Goal: Complete application form

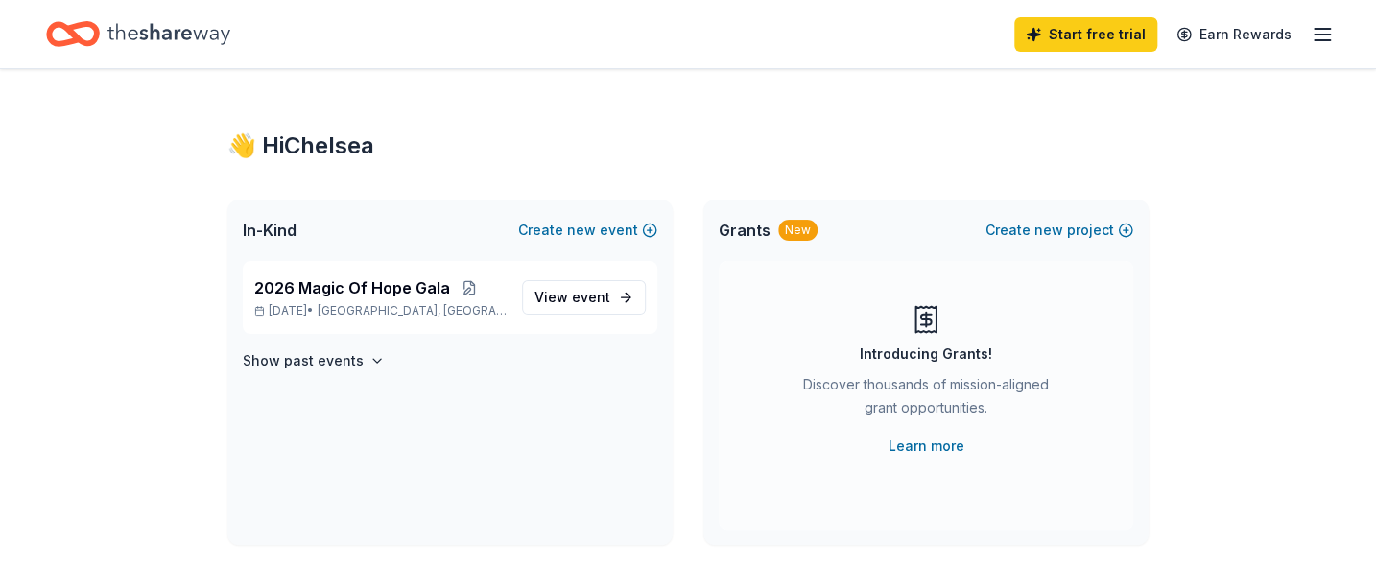
click at [818, 469] on div "Introducing Grants! Discover thousands of mission-aligned grant opportunities. …" at bounding box center [926, 395] width 415 height 269
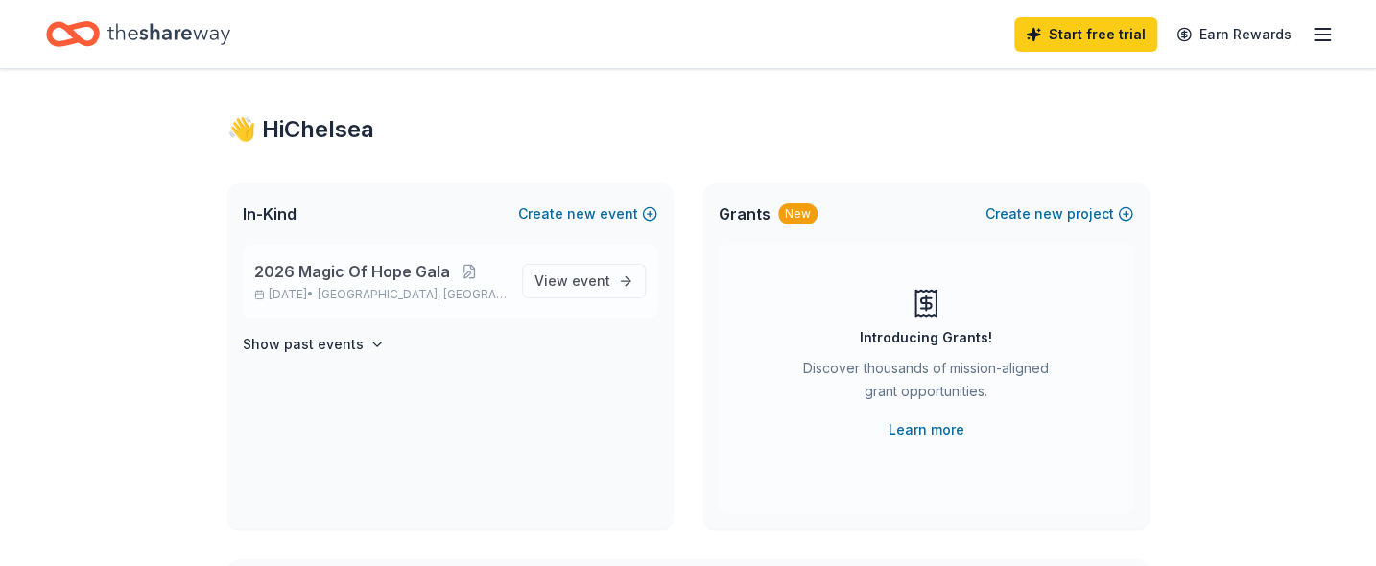
scroll to position [15, 0]
click at [567, 283] on span "View event" at bounding box center [573, 282] width 76 height 23
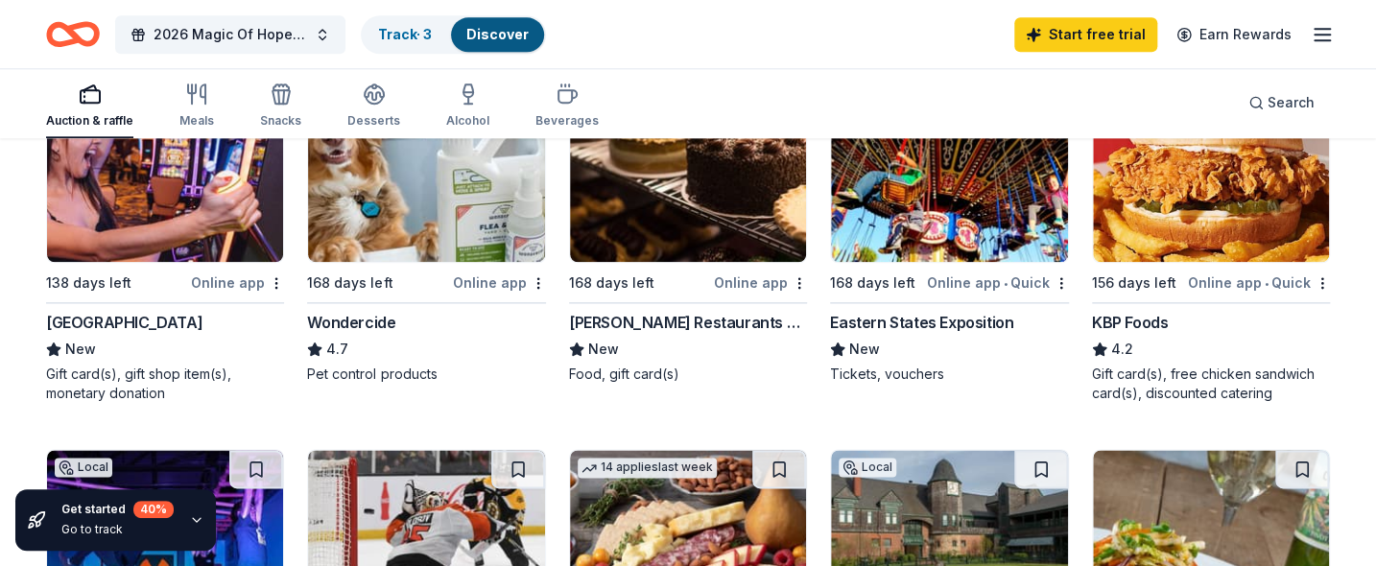
scroll to position [1018, 0]
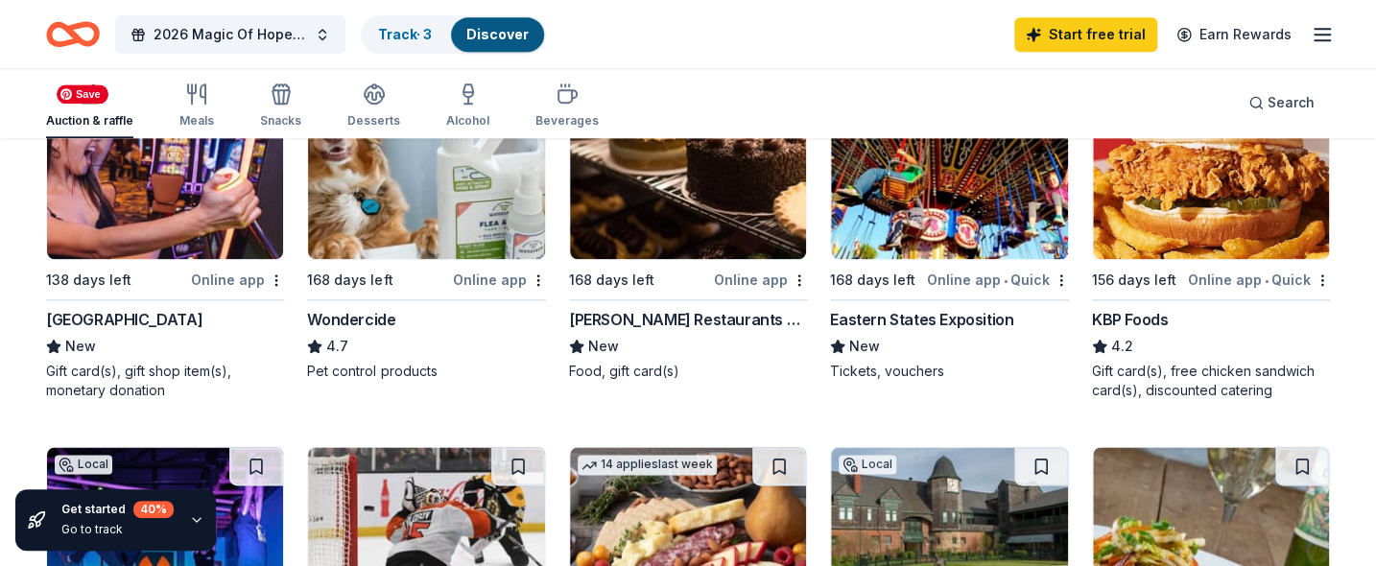
click at [94, 162] on img at bounding box center [165, 168] width 236 height 182
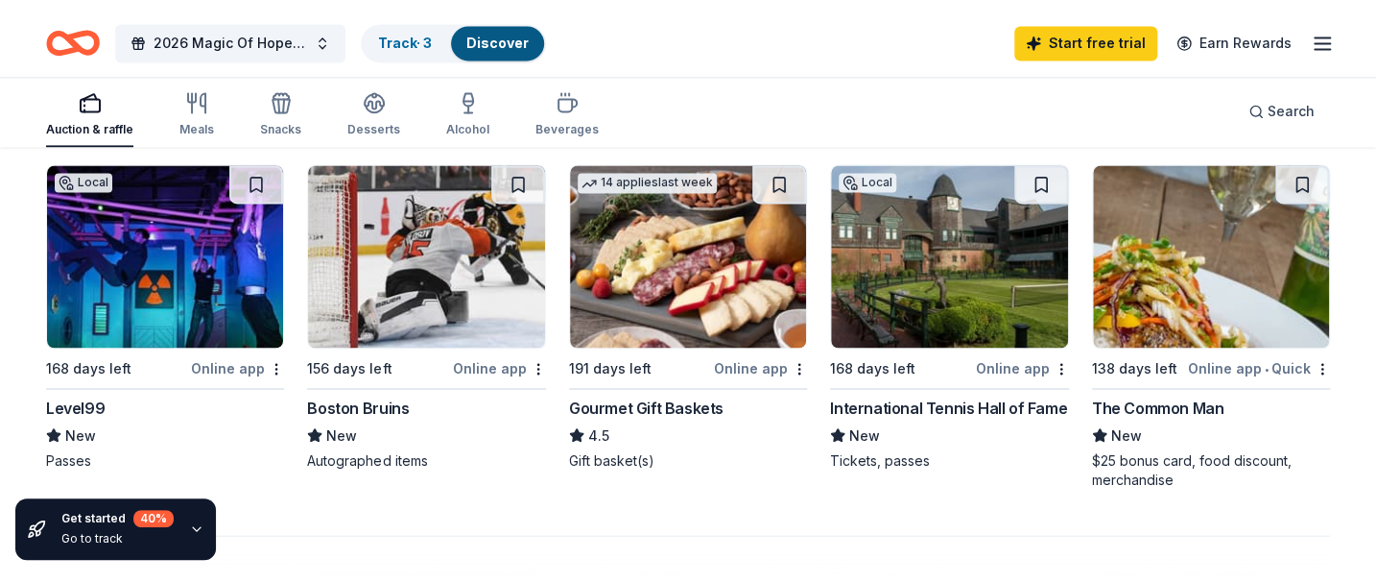
scroll to position [1308, 0]
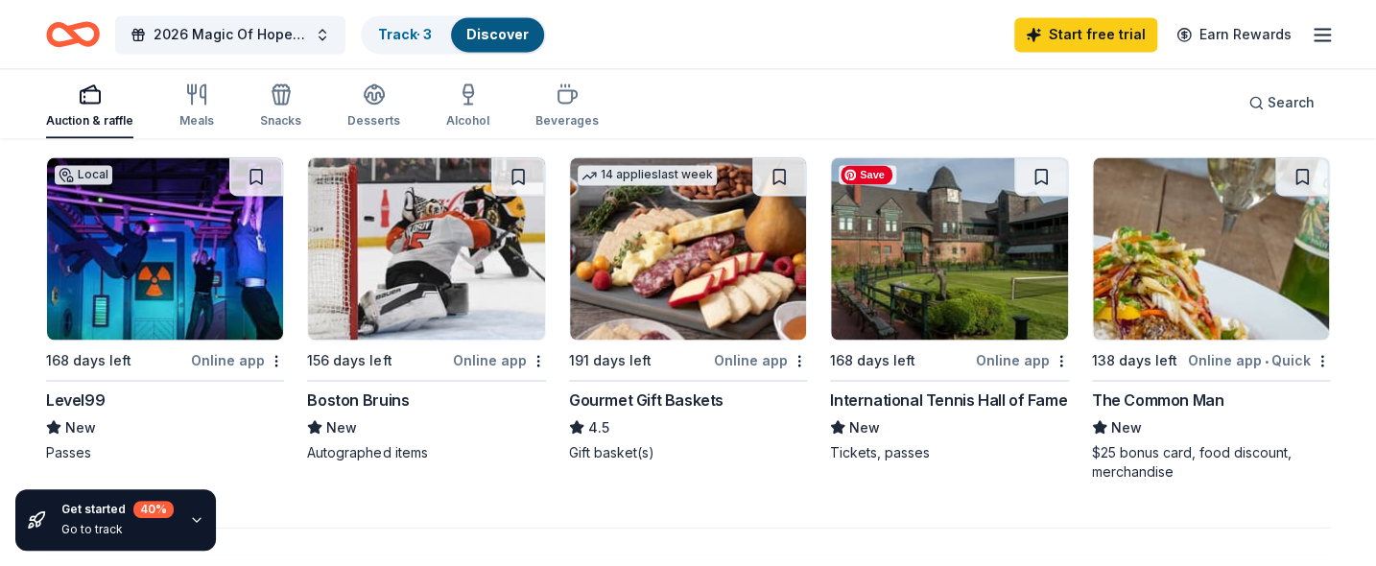
click at [891, 315] on img at bounding box center [949, 248] width 236 height 182
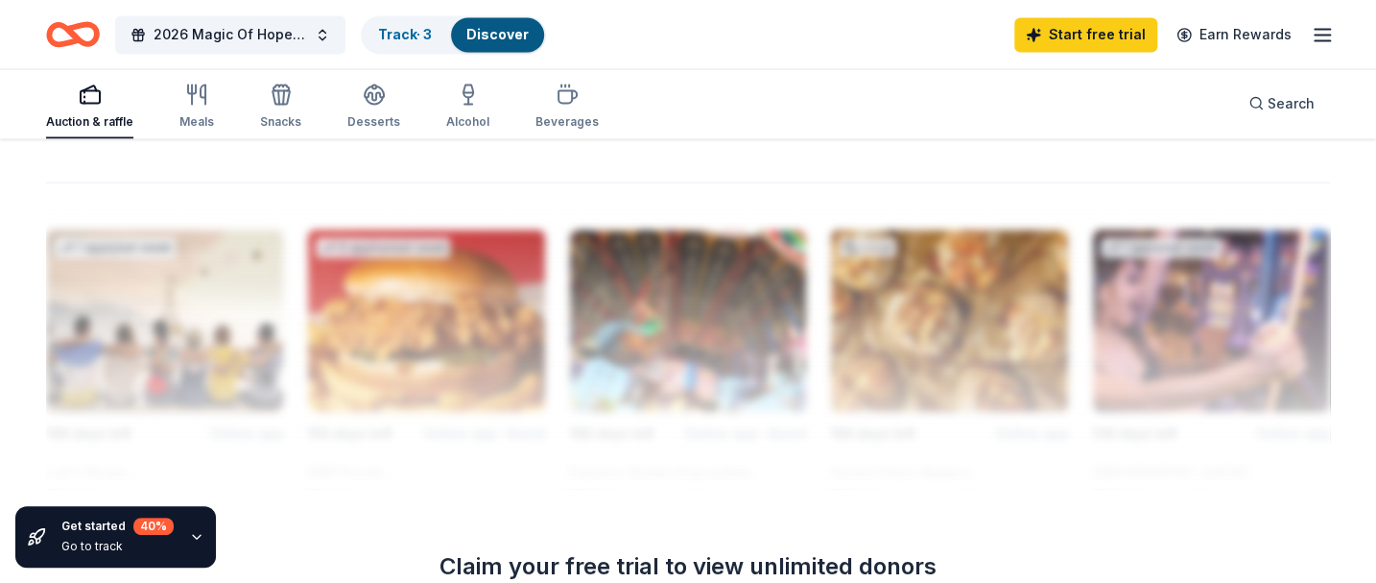
scroll to position [1917, 0]
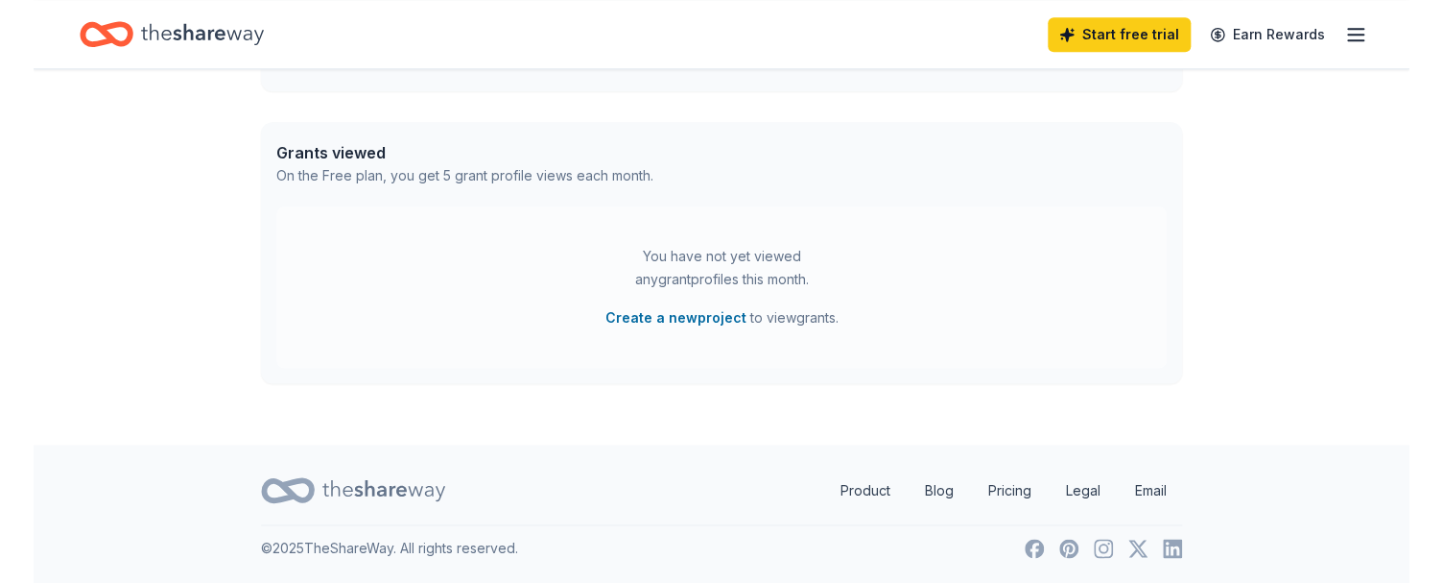
scroll to position [15, 0]
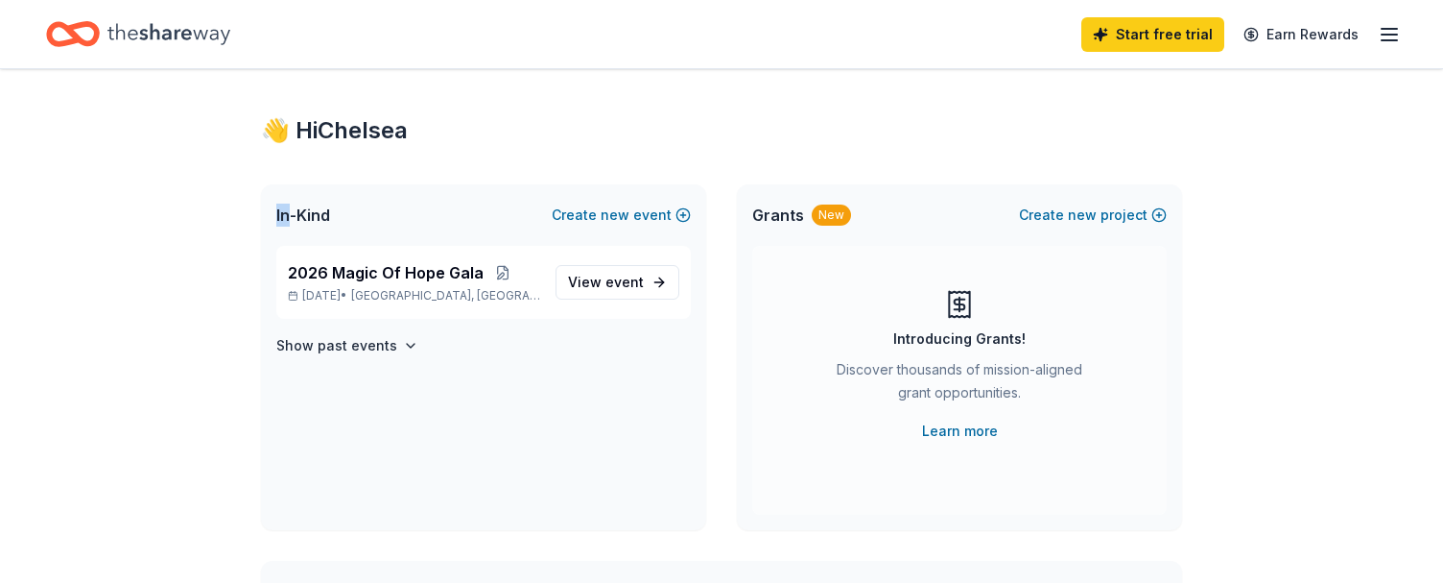
click at [552, 468] on div "2026 Magic Of Hope Gala Mar 07, 2026 • Providence, RI View event Show past even…" at bounding box center [483, 388] width 445 height 284
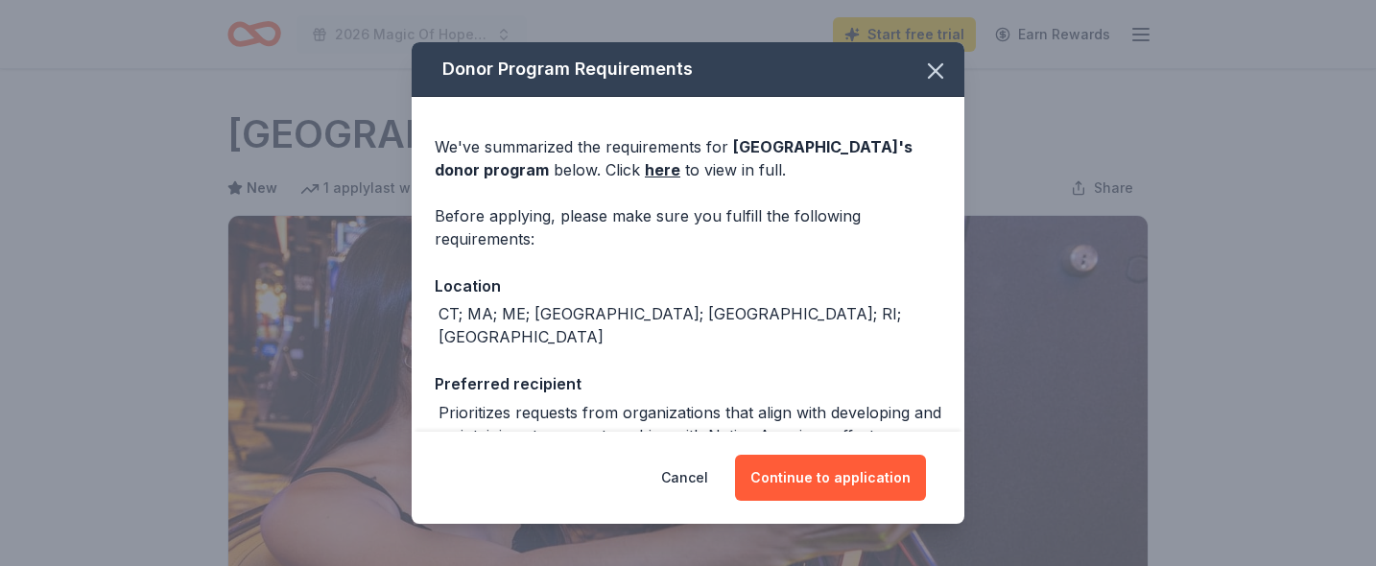
scroll to position [725, 0]
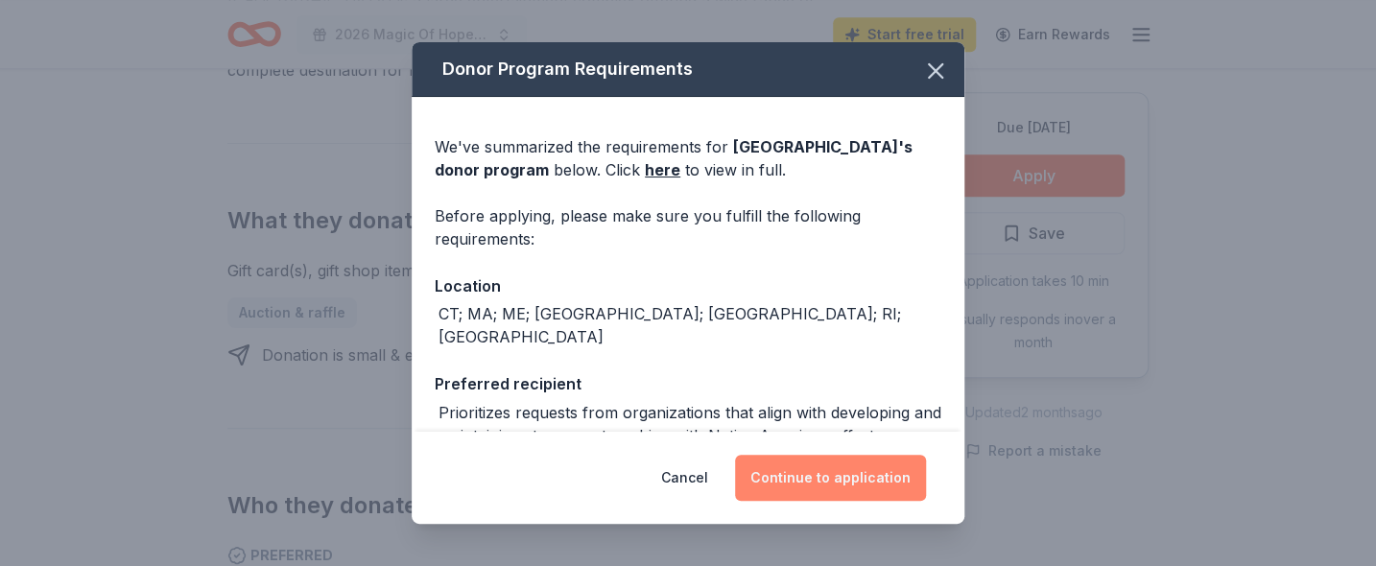
click at [797, 468] on button "Continue to application" at bounding box center [830, 478] width 191 height 46
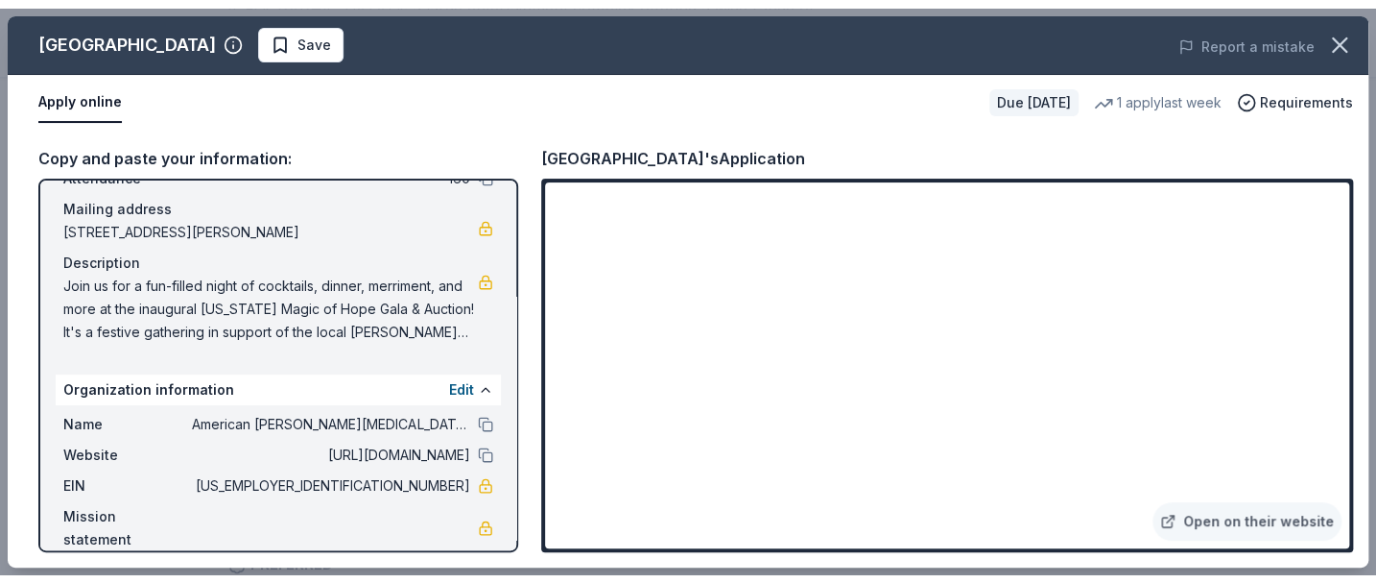
scroll to position [0, 0]
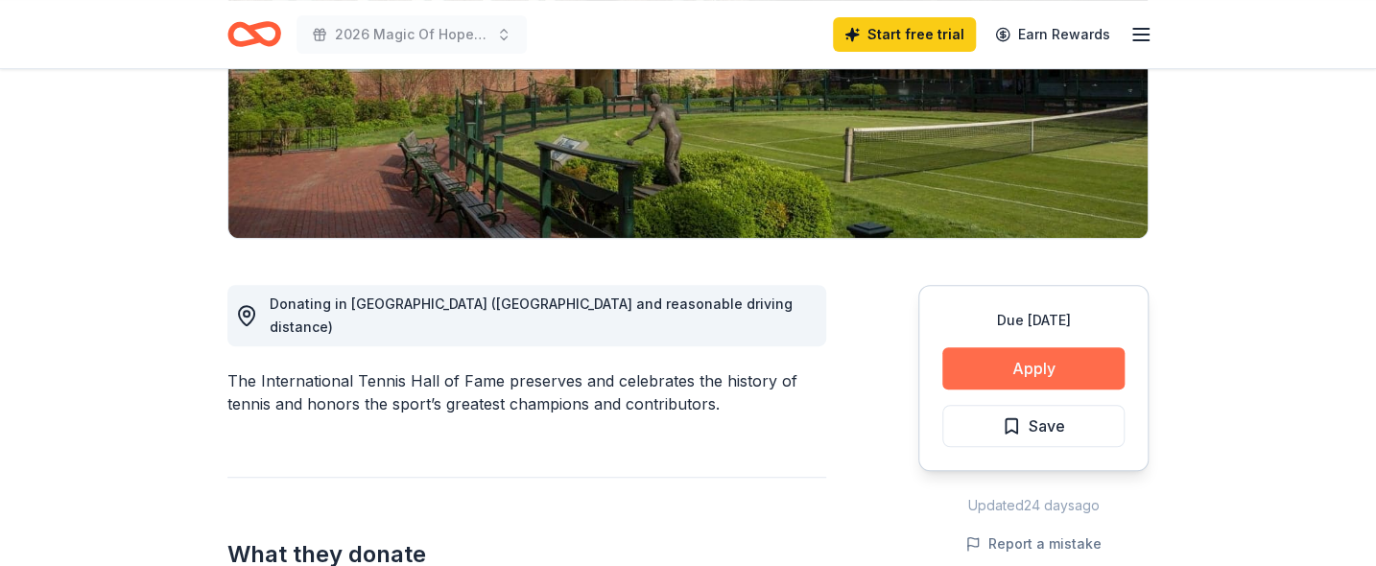
scroll to position [345, 0]
click at [1006, 375] on button "Apply" at bounding box center [1033, 368] width 182 height 42
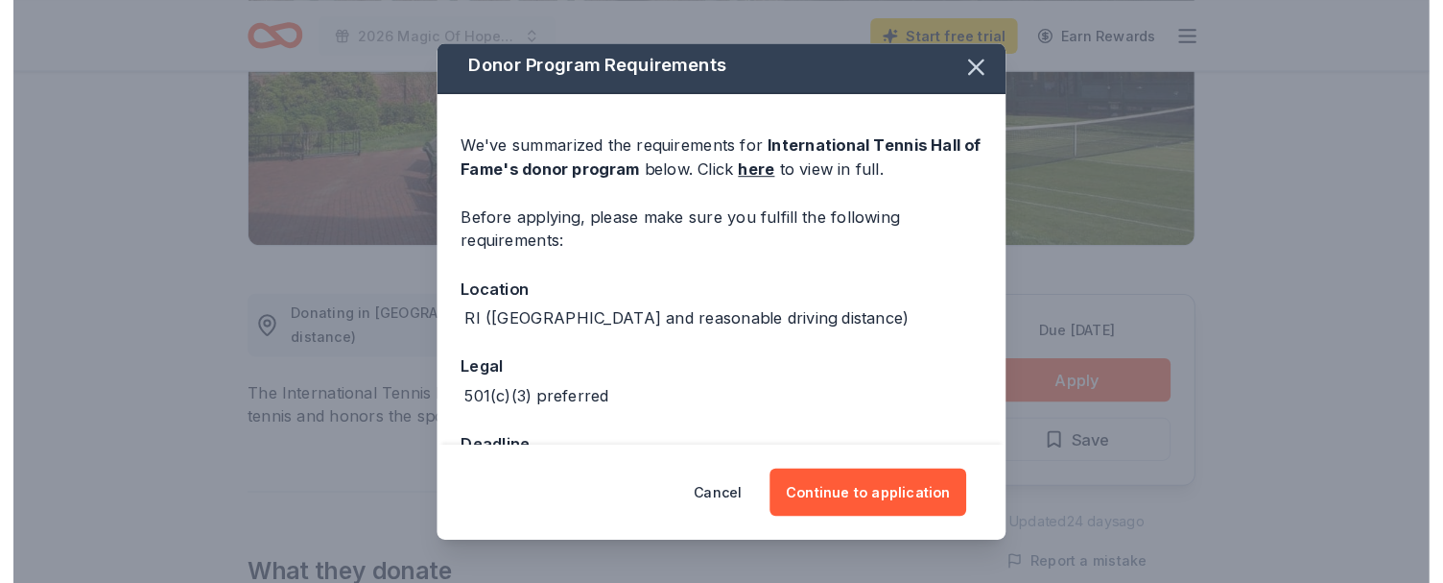
scroll to position [146, 0]
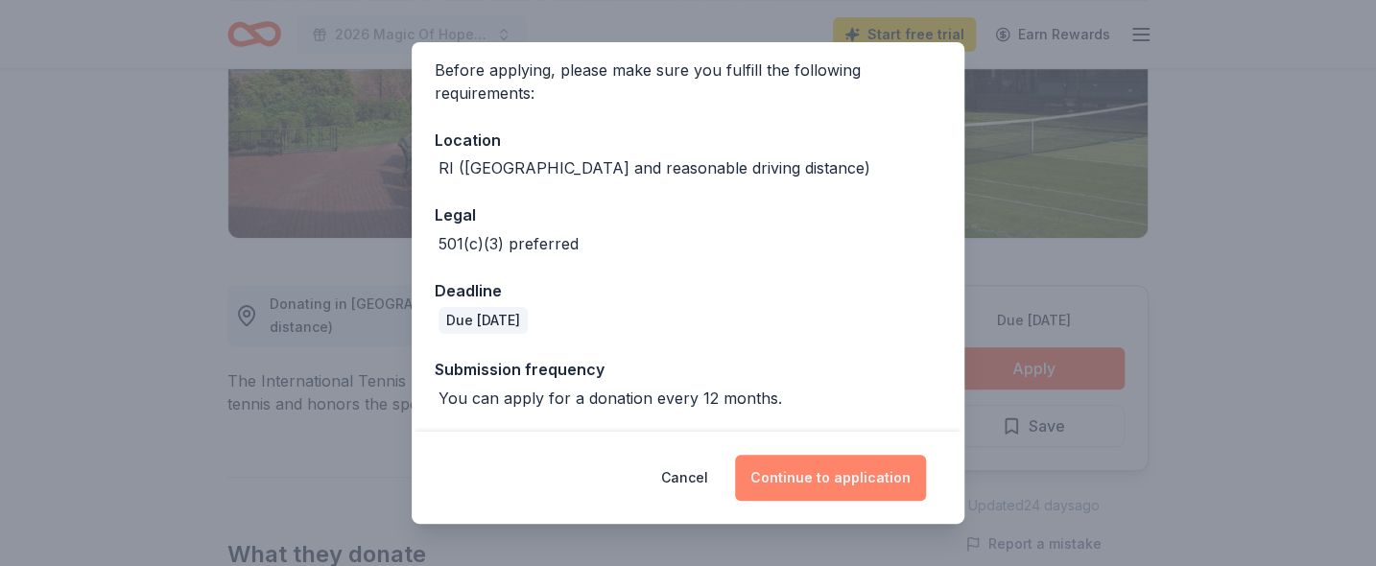
click at [793, 478] on button "Continue to application" at bounding box center [830, 478] width 191 height 46
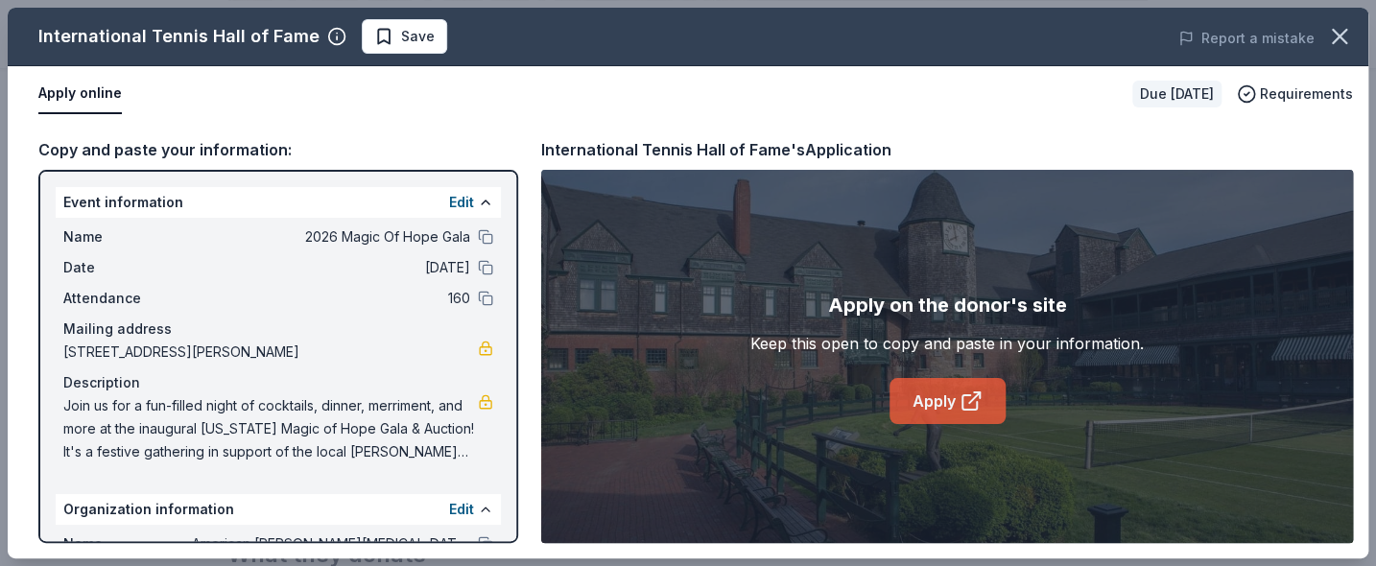
click at [930, 407] on link "Apply" at bounding box center [948, 401] width 116 height 46
click at [1132, 126] on div "Copy and paste your information: Event information Edit Name 2026 Magic Of Hope…" at bounding box center [688, 340] width 1361 height 437
